Goal: Information Seeking & Learning: Learn about a topic

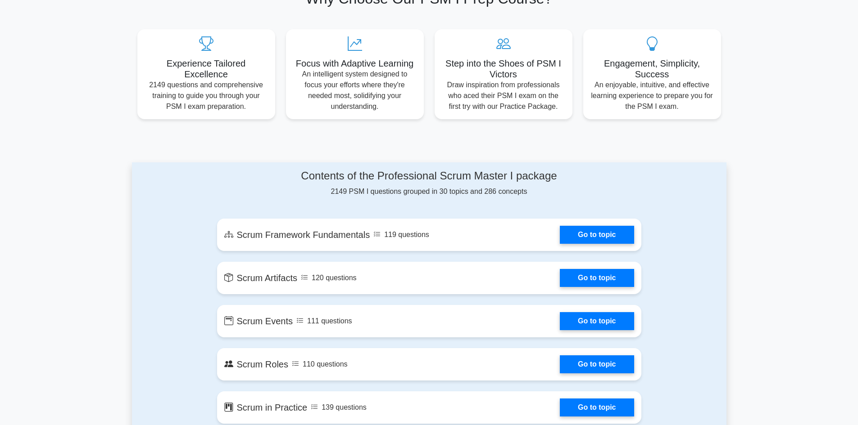
scroll to position [315, 0]
click at [596, 240] on link "Go to topic" at bounding box center [597, 232] width 74 height 18
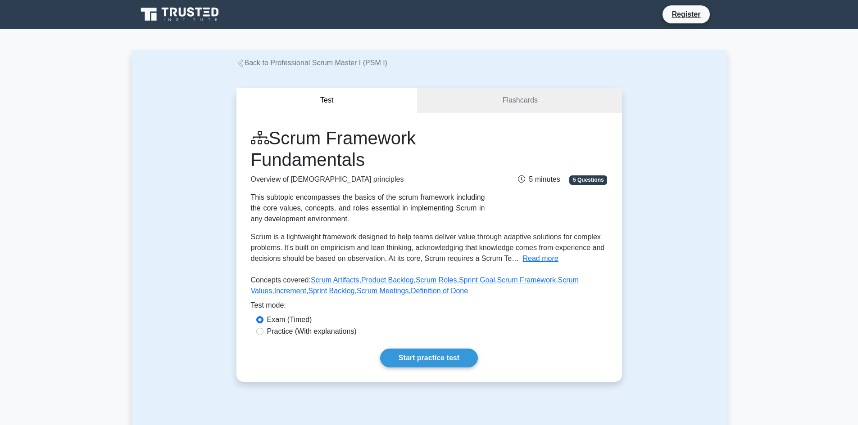
click at [294, 333] on label "Practice (With explanations)" at bounding box center [312, 331] width 90 height 11
click at [263, 333] on input "Practice (With explanations)" at bounding box center [259, 331] width 7 height 7
radio input "true"
click at [416, 358] on link "Start practice test" at bounding box center [429, 358] width 98 height 19
